Goal: Find specific page/section: Find specific page/section

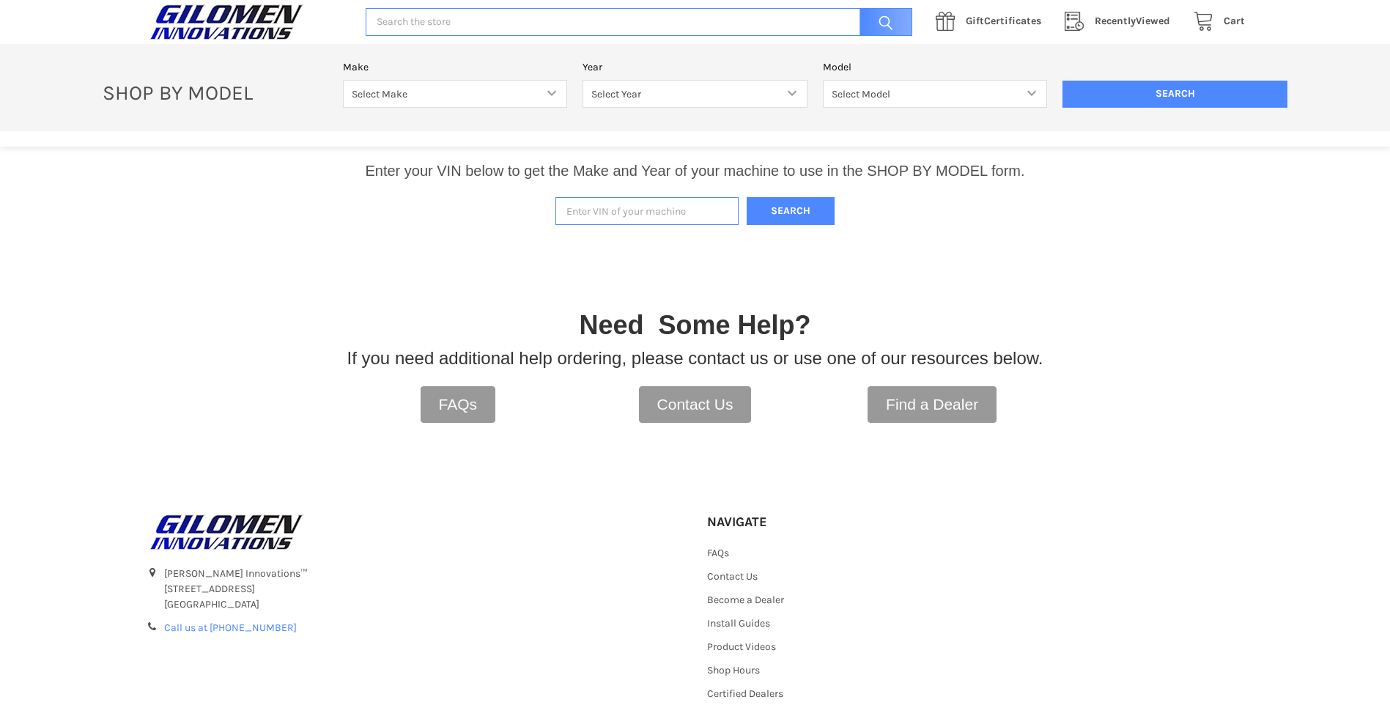
click at [615, 207] on input "Enter VIN of your machine" at bounding box center [646, 211] width 183 height 29
paste input "1323785"
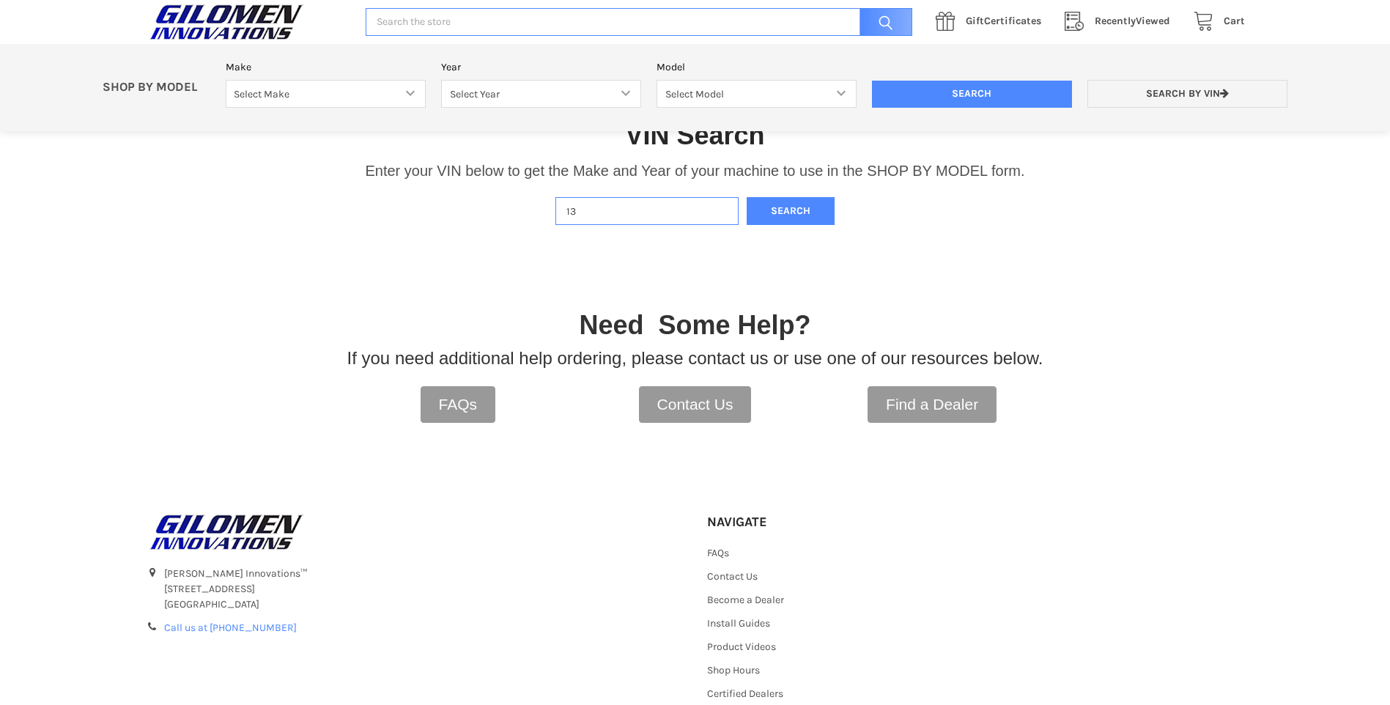
type input "1"
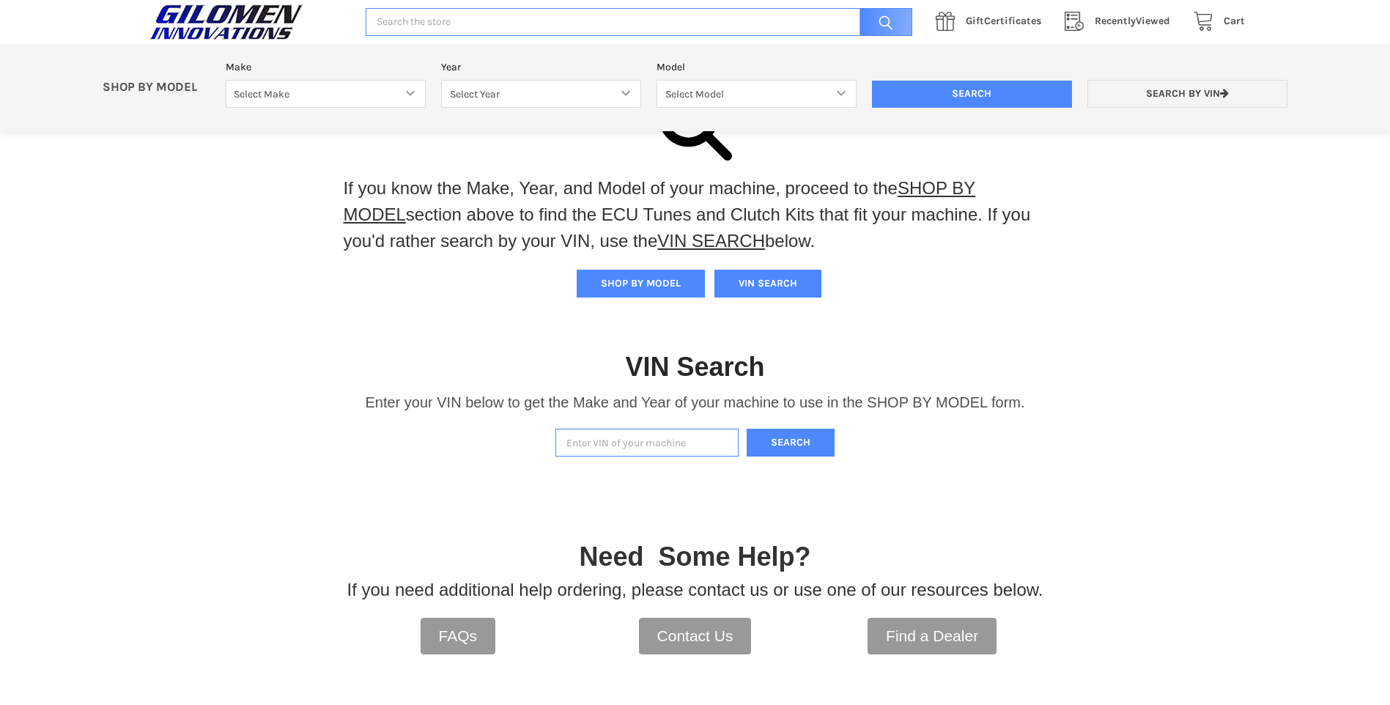
scroll to position [73, 0]
click at [635, 440] on input "Enter VIN of your machine" at bounding box center [646, 442] width 183 height 29
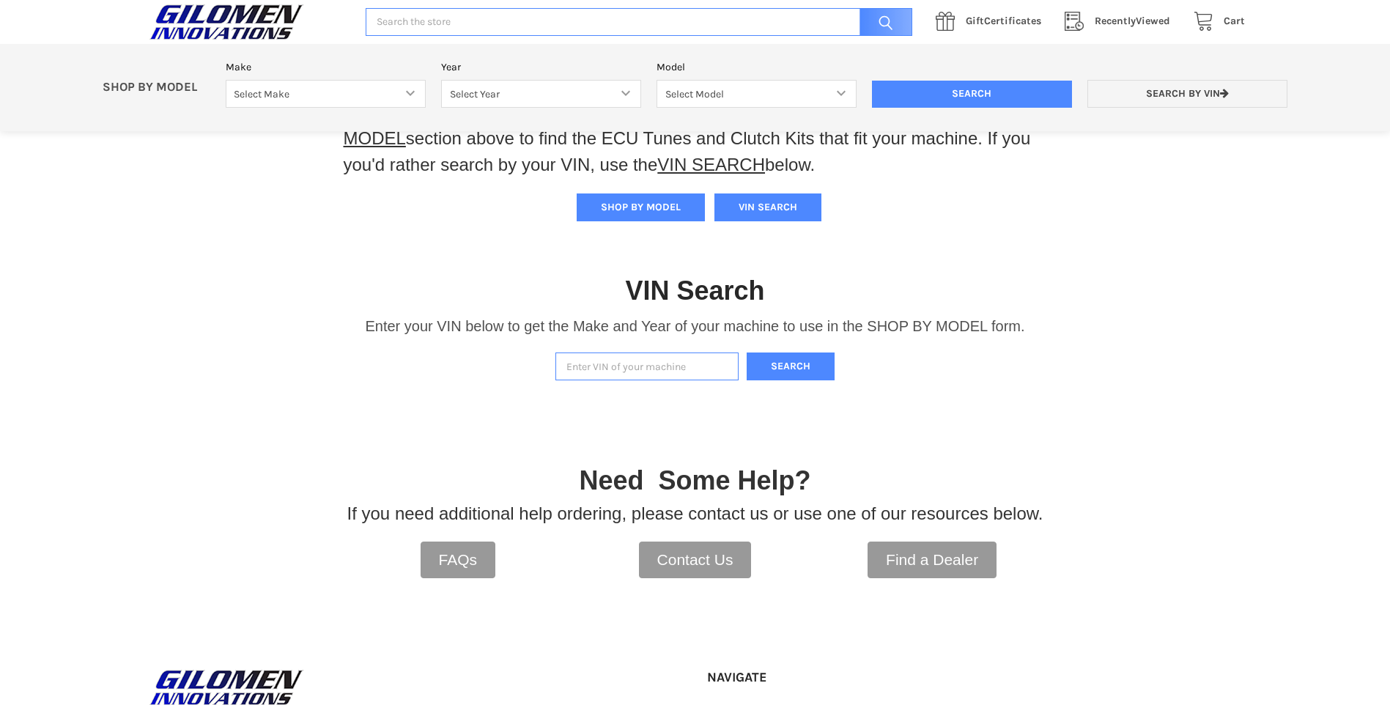
scroll to position [147, 0]
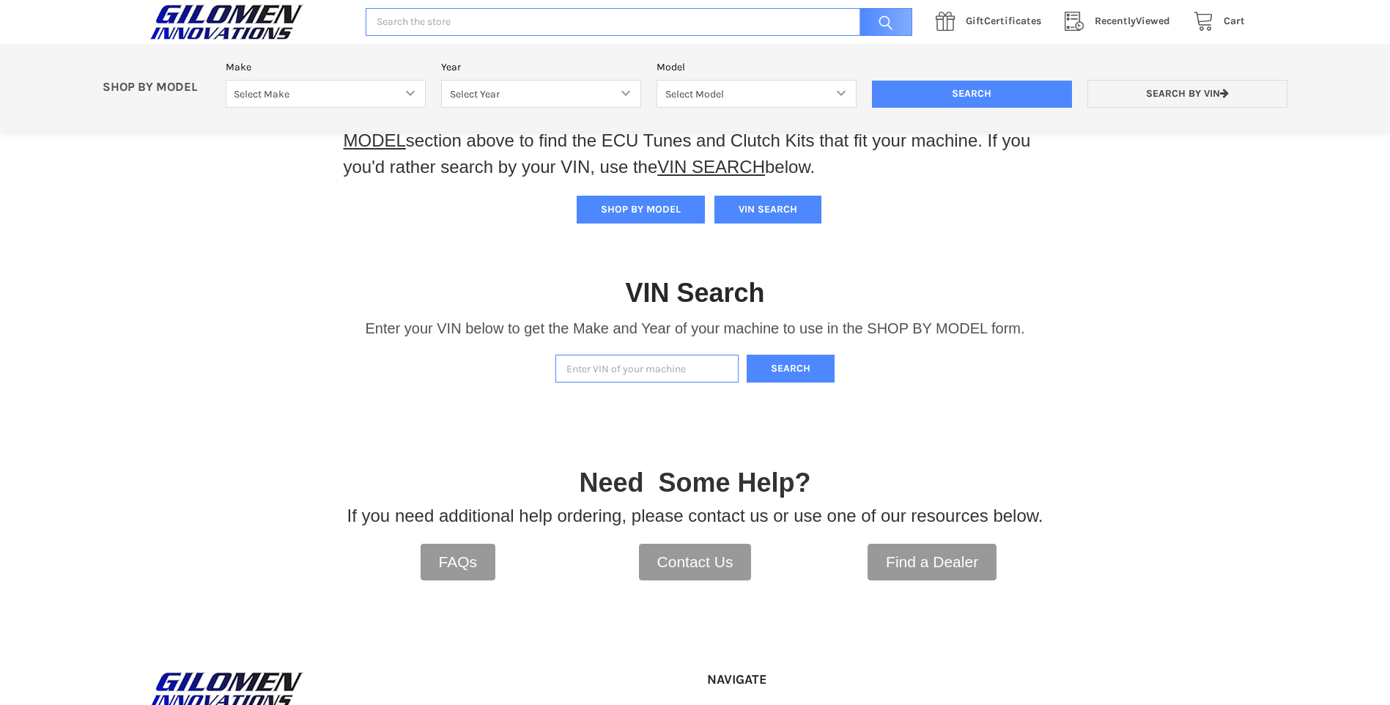
click at [648, 365] on input "Enter VIN of your machine" at bounding box center [646, 369] width 183 height 29
paste input "[US_VEHICLE_IDENTIFICATION_NUMBER]"
type input "[US_VEHICLE_IDENTIFICATION_NUMBER]"
click at [777, 358] on button "Search" at bounding box center [791, 369] width 88 height 29
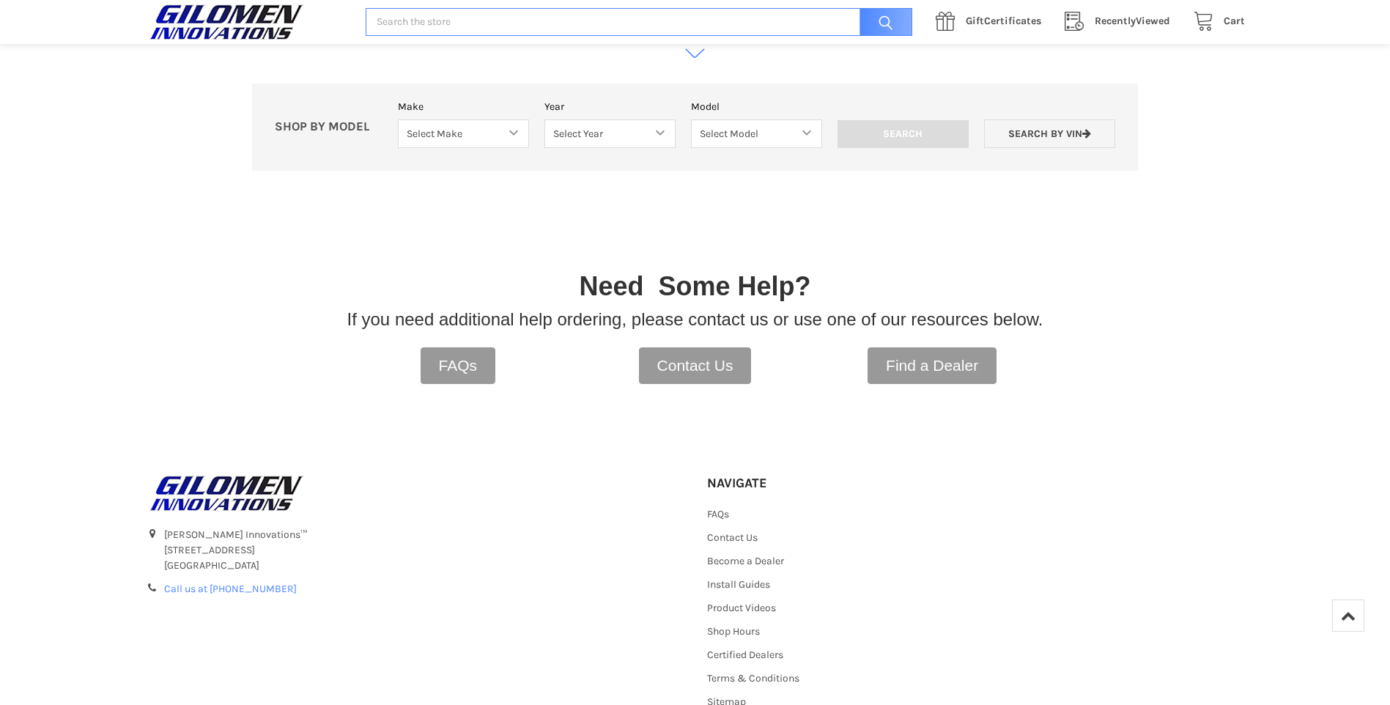
scroll to position [522, 0]
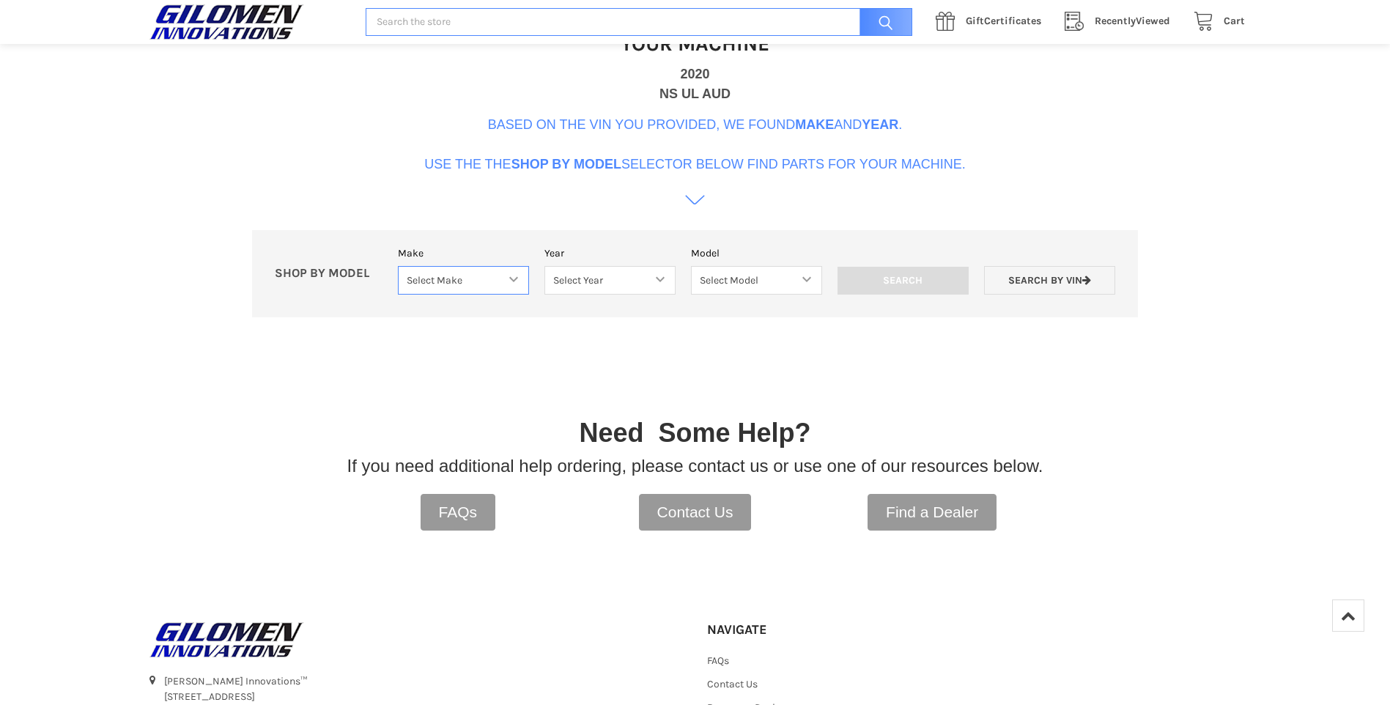
click at [510, 280] on select "Select Make Bobcat UTV Gravely UTV ACE 900 RANGER 570 Ranger 700 / 800 RANGER 9…" at bounding box center [463, 280] width 131 height 29
select select "330"
click at [398, 266] on select "Select Make Bobcat UTV Gravely UTV ACE 900 RANGER 570 Ranger 700 / 800 RANGER 9…" at bounding box center [463, 280] width 131 height 29
click at [644, 286] on select "Select Year [DATE] 2018 2019 2020 2021 2022 2023 2024 2025" at bounding box center [609, 280] width 131 height 29
select select "363"
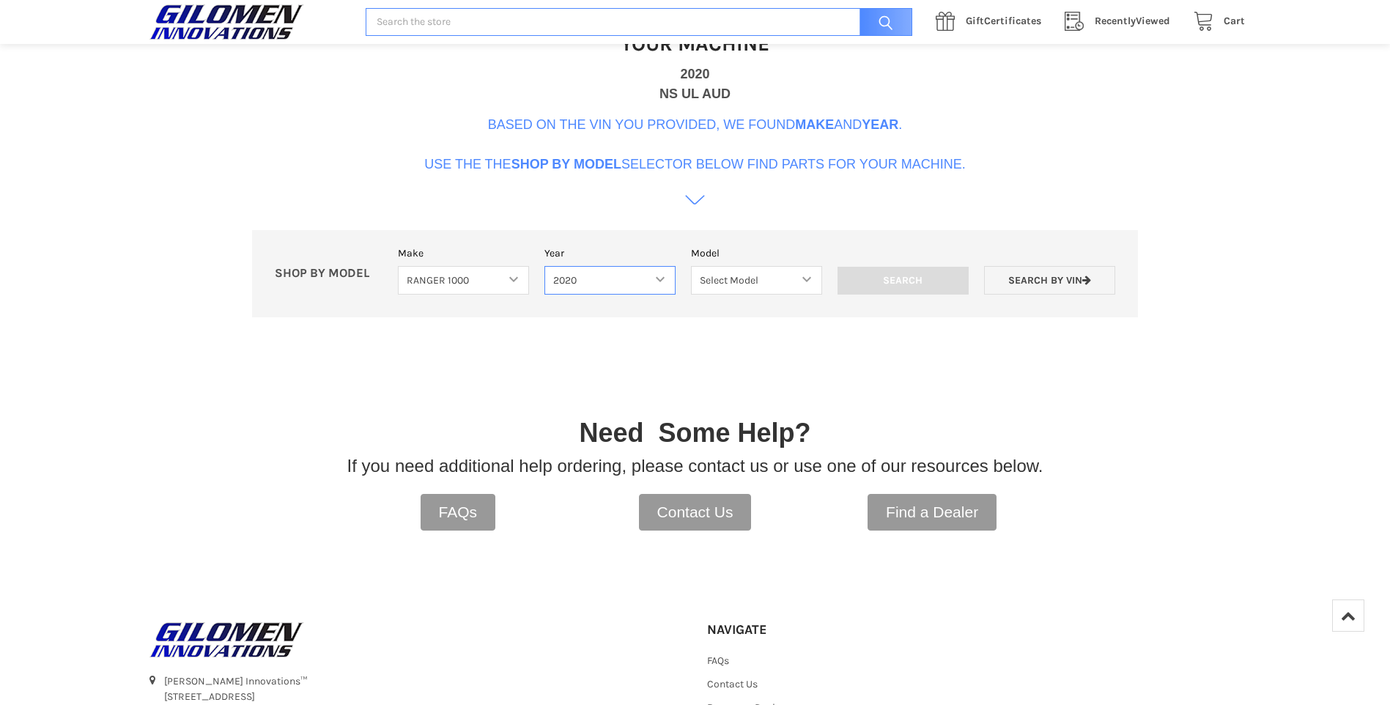
click at [544, 266] on select "Select Year [DATE] 2018 2019 2020 2021 2022 2023 2024 2025" at bounding box center [609, 280] width 131 height 29
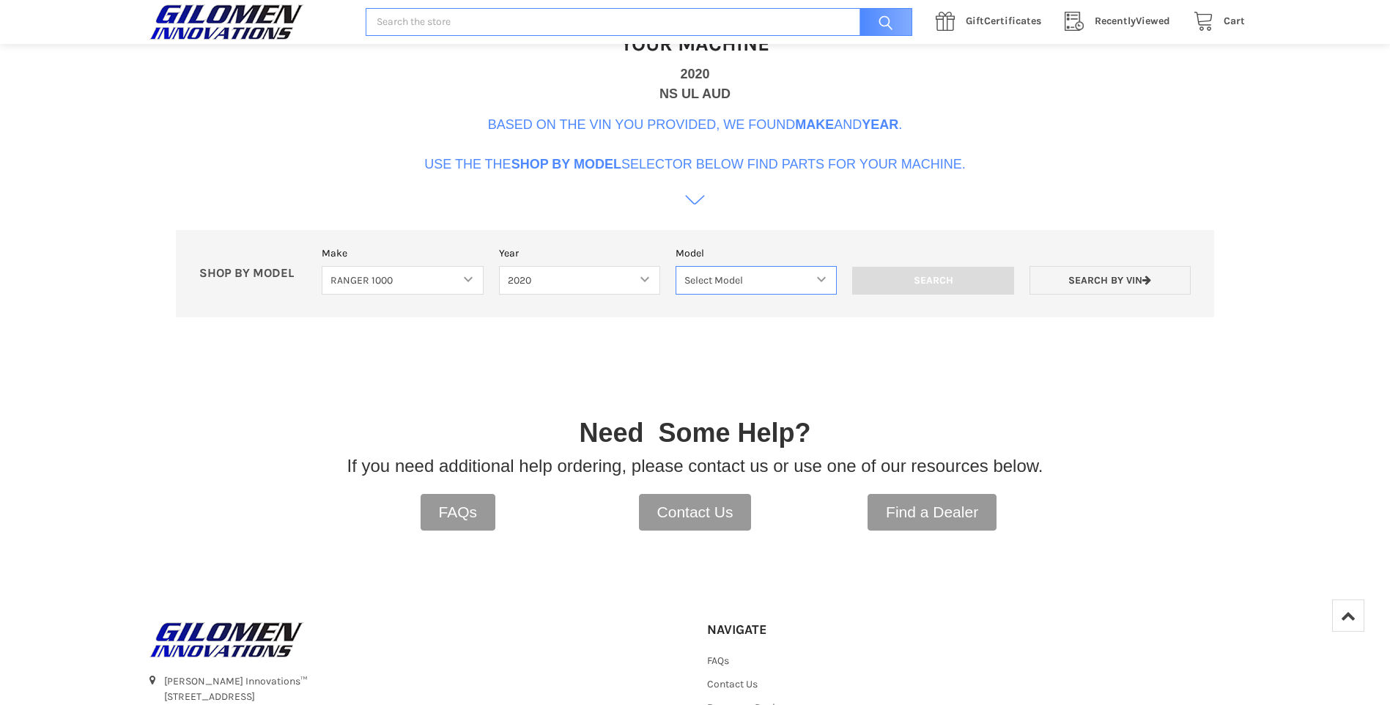
click at [780, 275] on select "Select Model Ranger 1000 Basic 61 HP Ranger 1000 Crew Basic 61 HP Ranger 1000 X…" at bounding box center [755, 280] width 161 height 29
select select "368"
click at [675, 266] on select "Select Model Ranger 1000 Basic 61 HP Ranger 1000 Crew Basic 61 HP Ranger 1000 X…" at bounding box center [755, 280] width 161 height 29
click at [944, 276] on input "Search" at bounding box center [932, 281] width 161 height 28
